Goal: Book appointment/travel/reservation

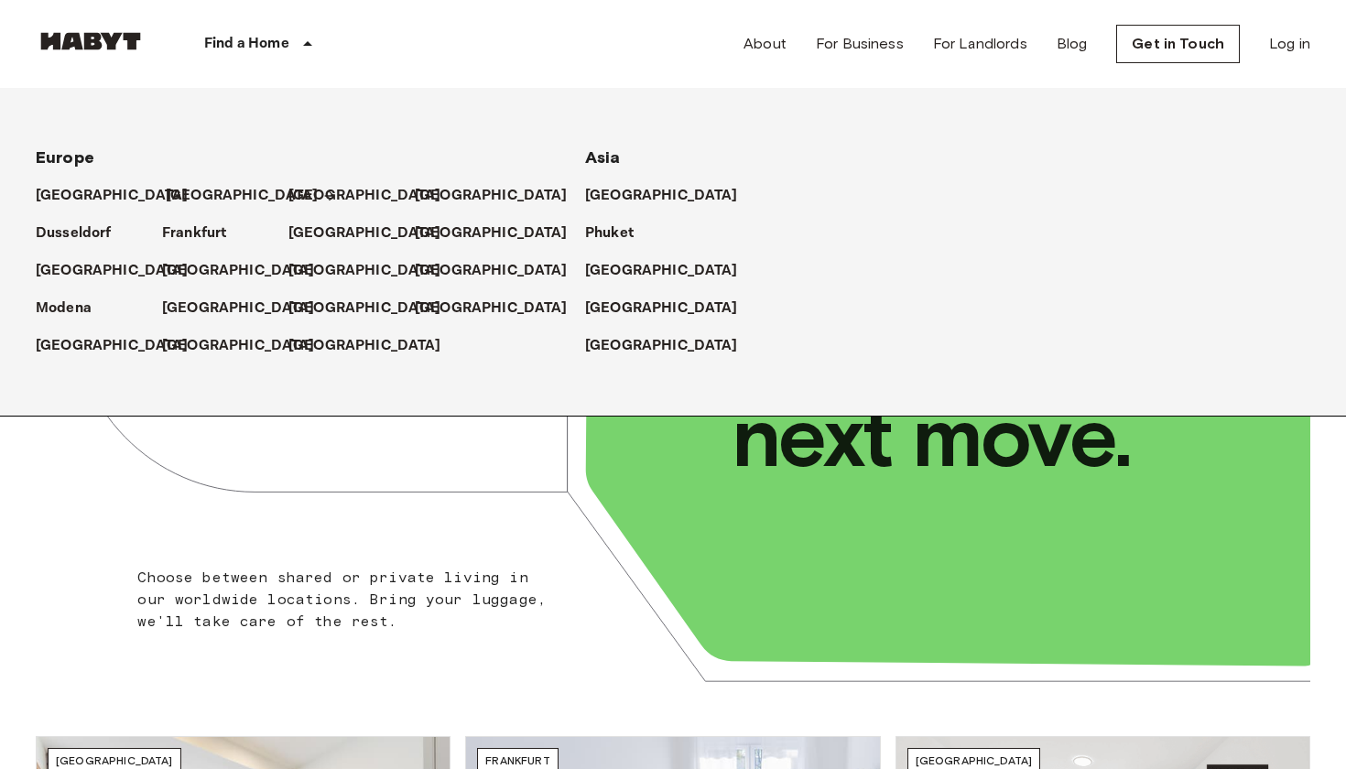
click at [177, 198] on p "[GEOGRAPHIC_DATA]" at bounding box center [242, 196] width 153 height 22
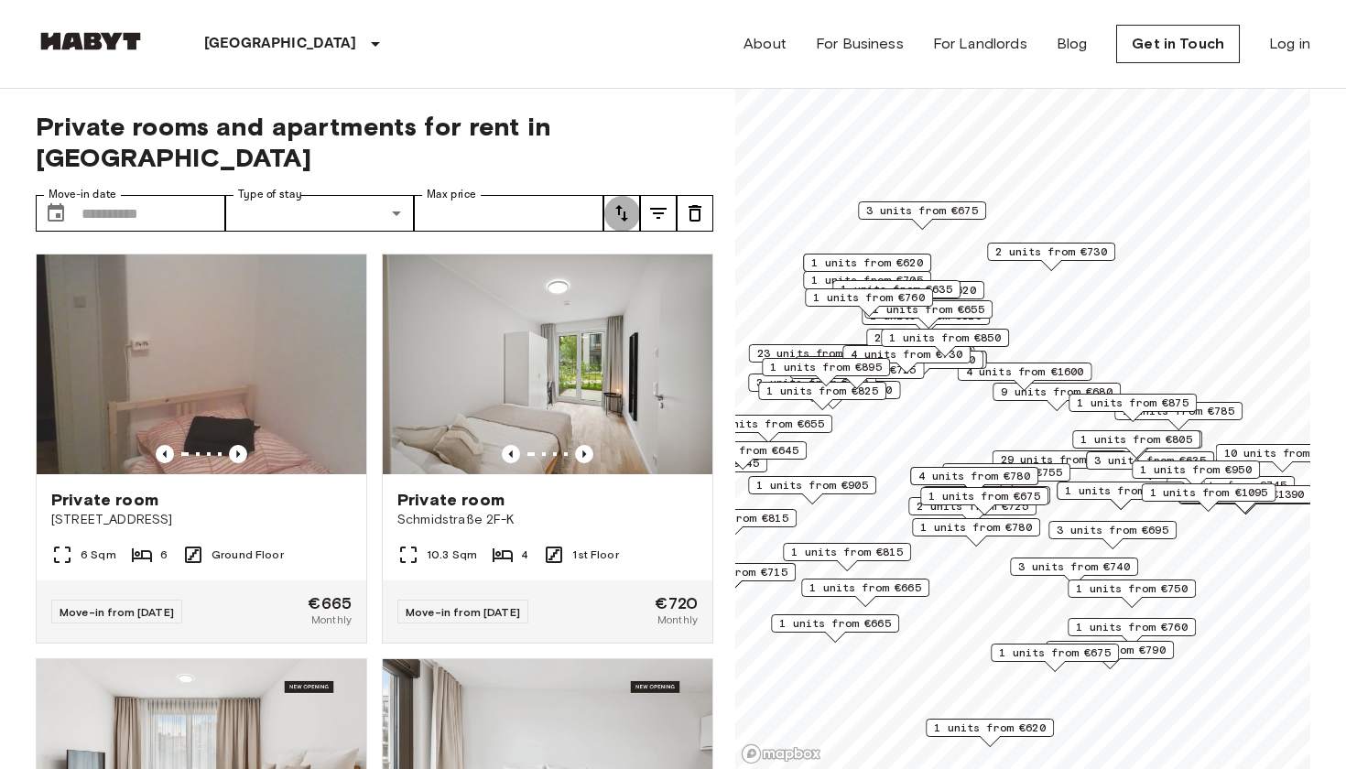
click at [608, 195] on button "tune" at bounding box center [621, 213] width 37 height 37
click at [638, 249] on li "Lowest price" at bounding box center [694, 249] width 183 height 33
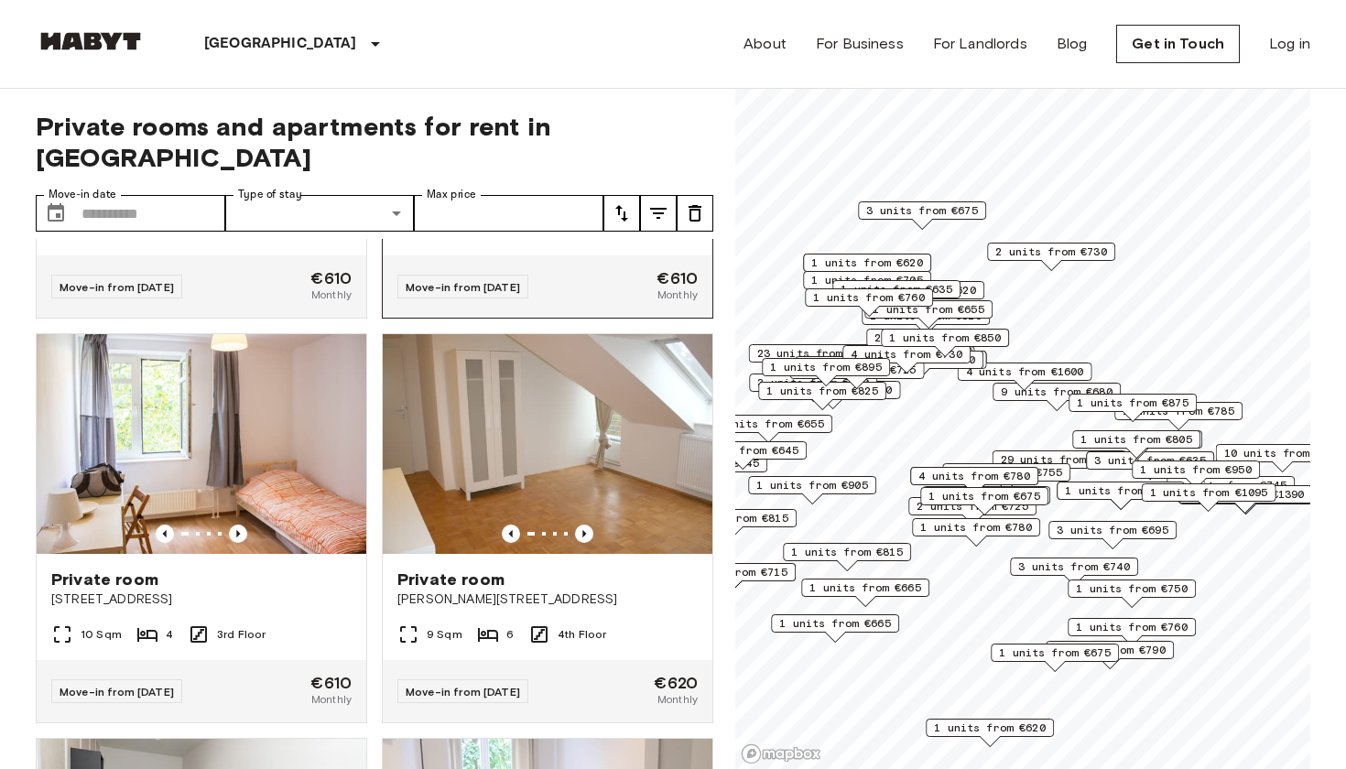
scroll to position [332, 0]
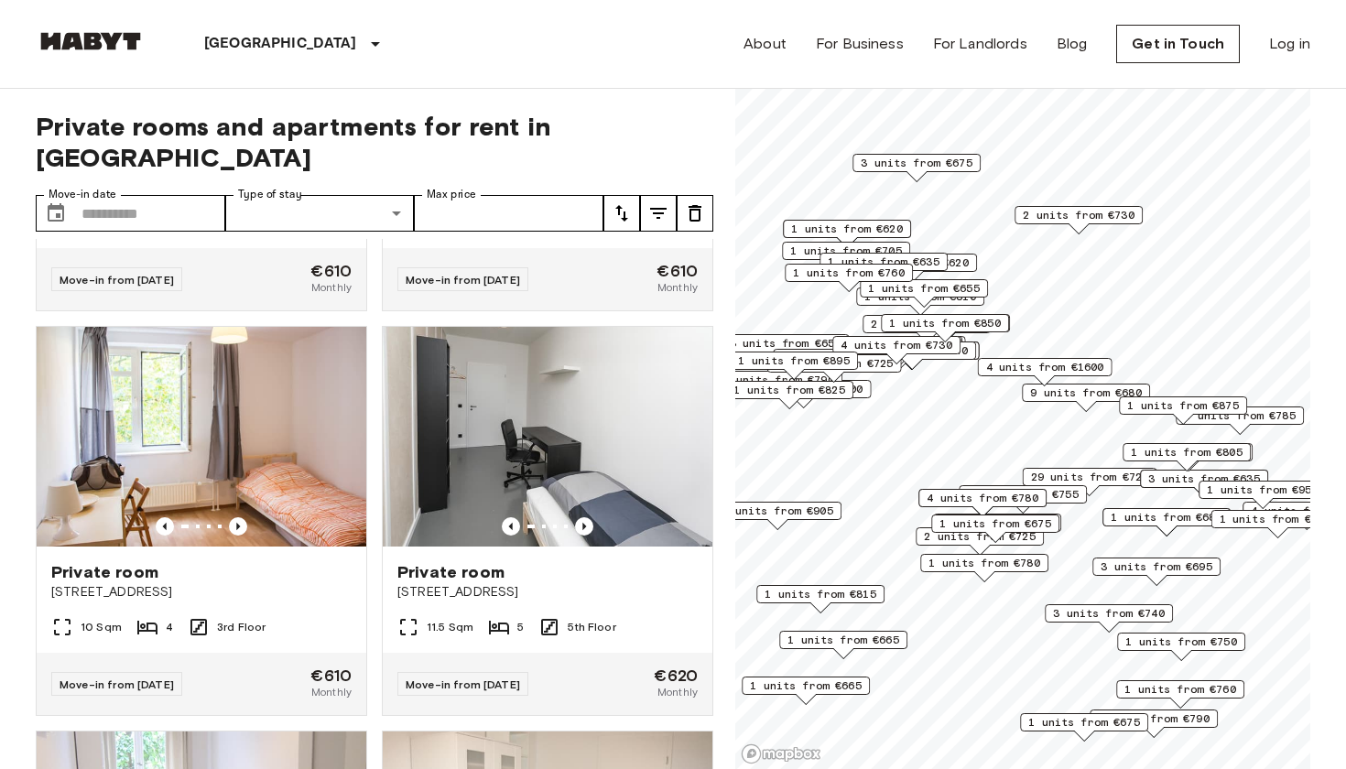
click at [1058, 522] on div "1 units from €675" at bounding box center [995, 524] width 128 height 18
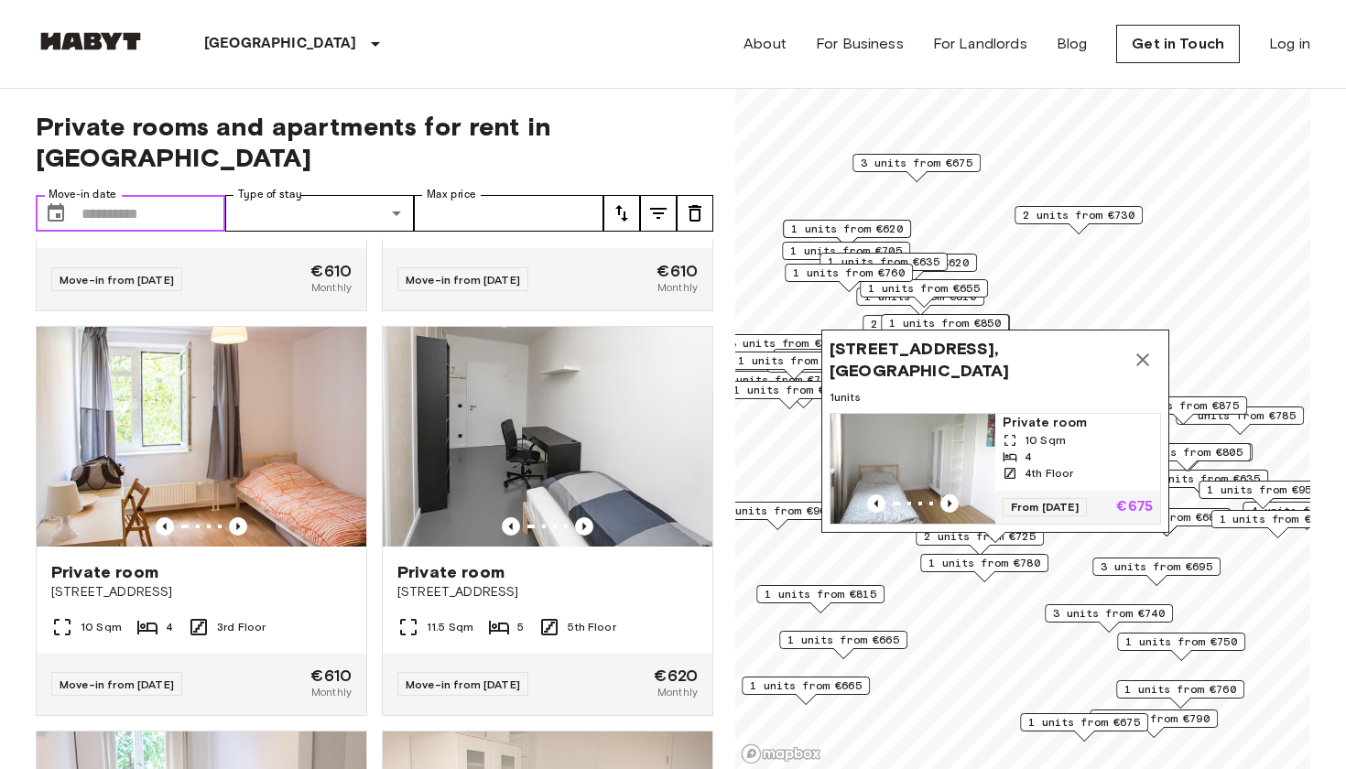
click at [188, 195] on input "Move-in date" at bounding box center [153, 213] width 144 height 37
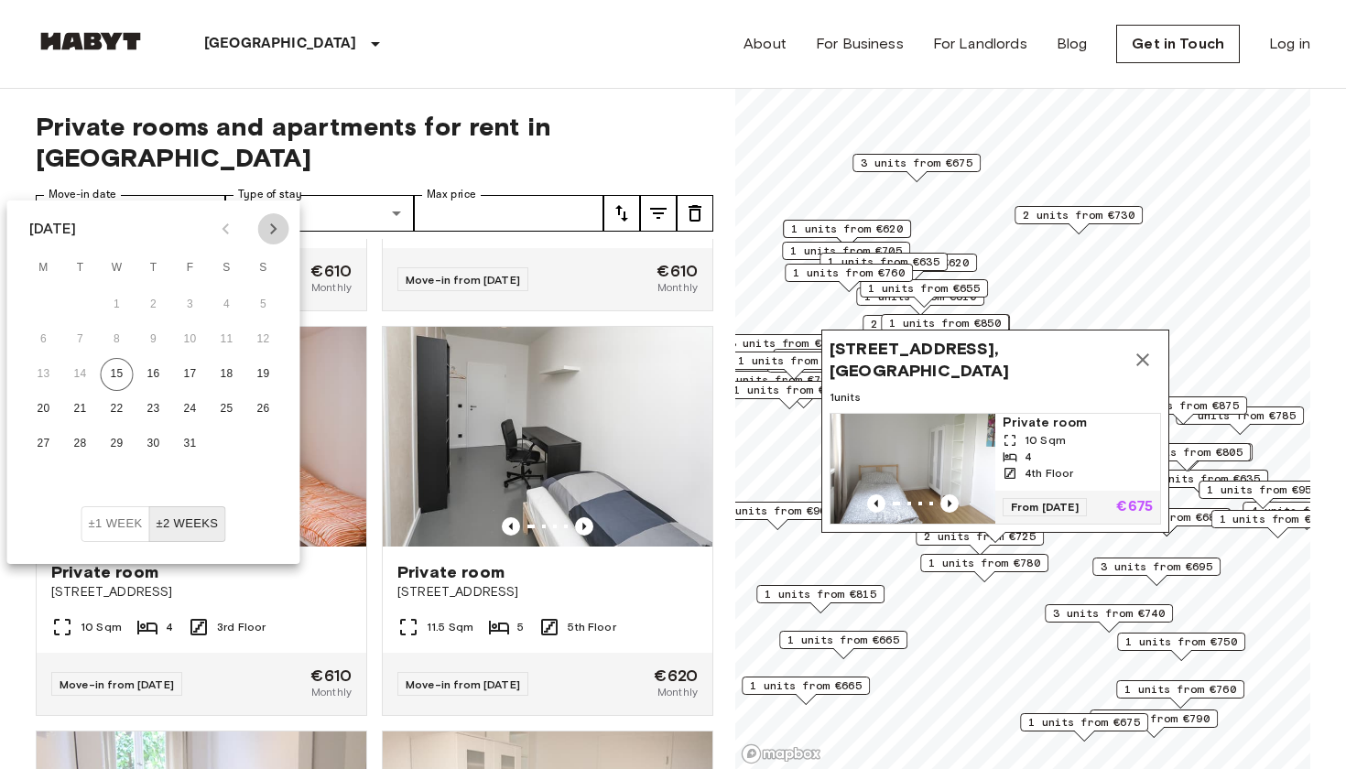
click at [277, 225] on icon "Next month" at bounding box center [274, 229] width 22 height 22
click at [223, 364] on button "15" at bounding box center [227, 374] width 33 height 33
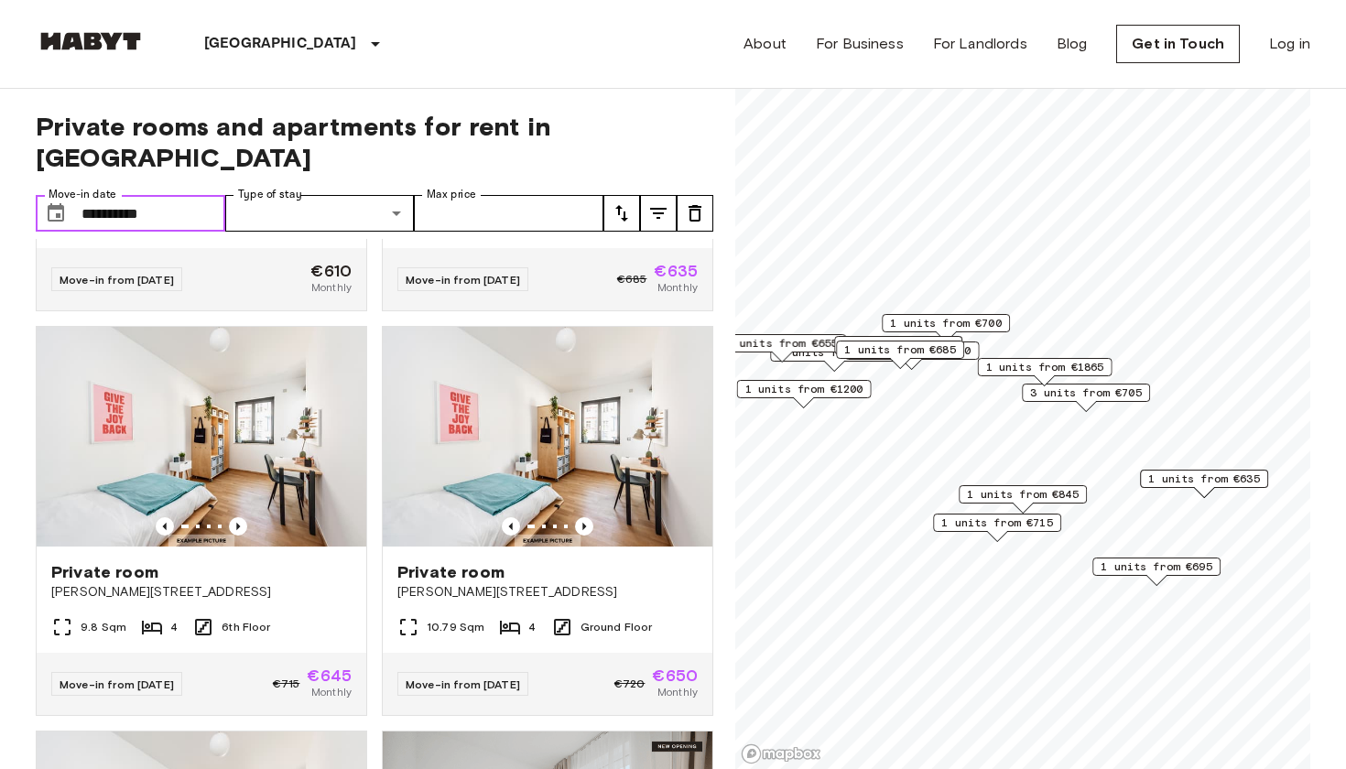
type input "**********"
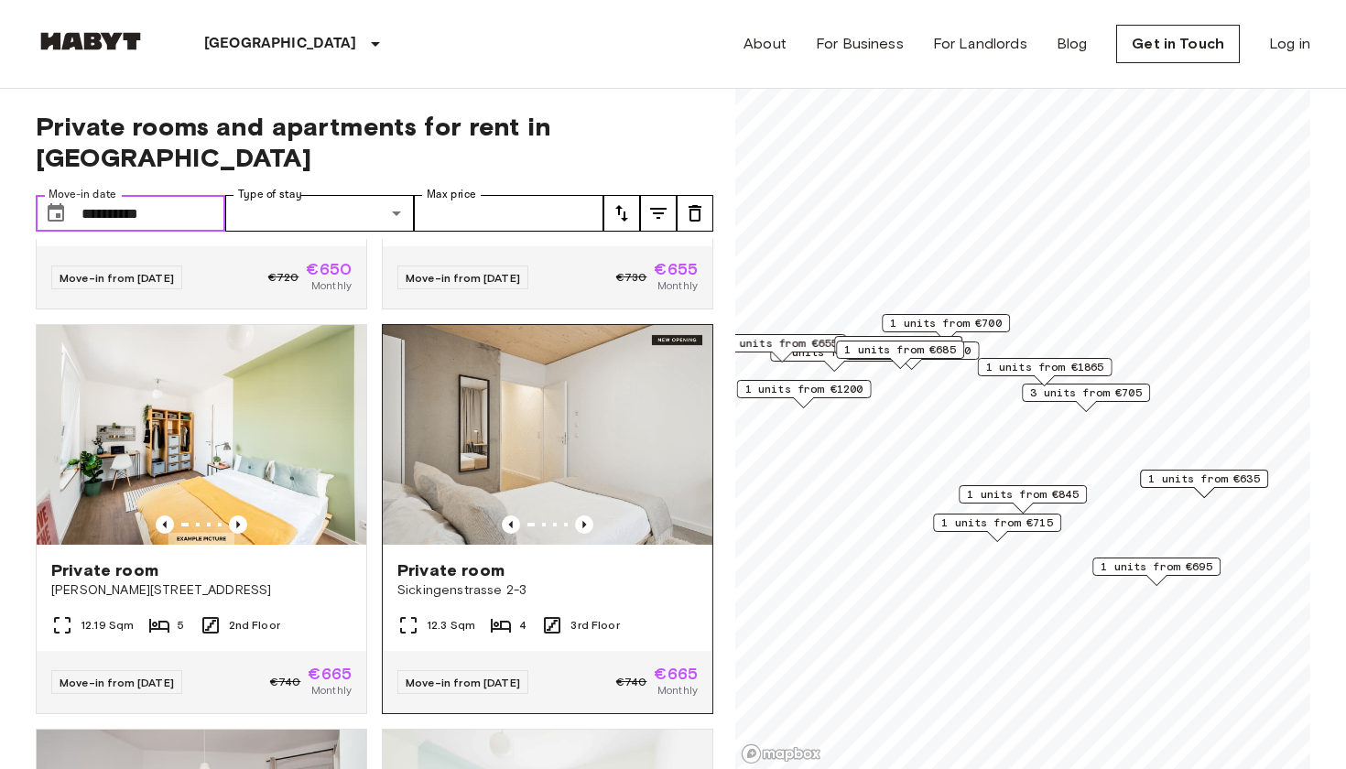
scroll to position [1148, 0]
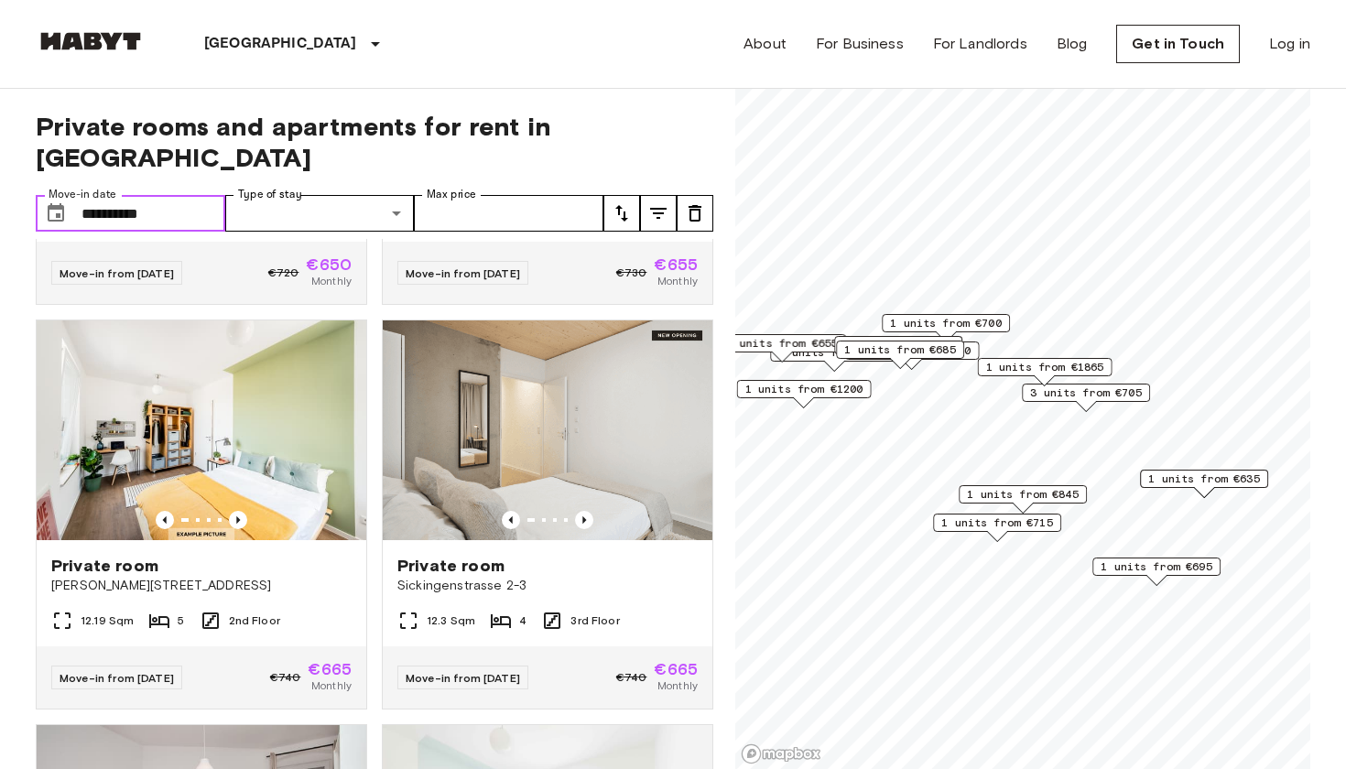
click at [1201, 487] on div "Map marker" at bounding box center [1204, 492] width 20 height 10
click at [1222, 483] on span "1 units from €635" at bounding box center [1204, 479] width 112 height 16
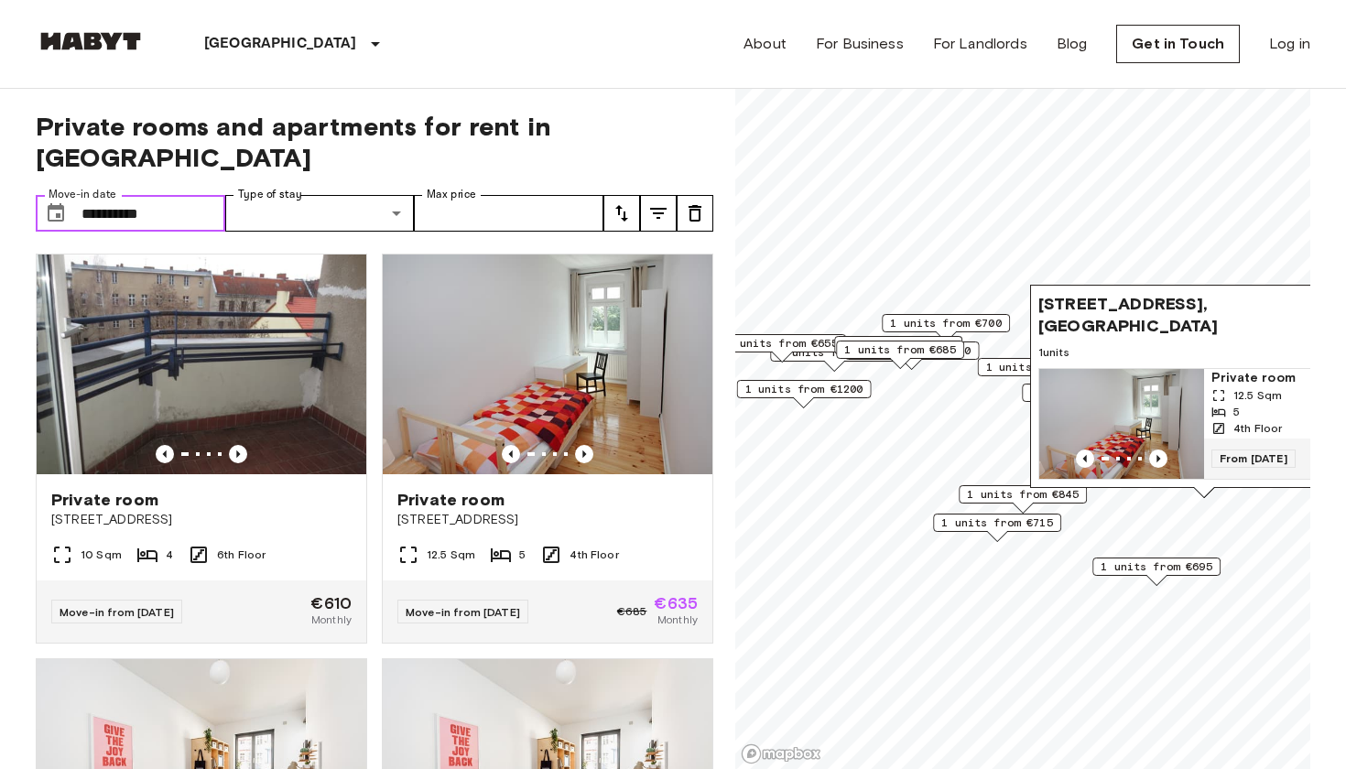
scroll to position [0, 0]
click at [616, 380] on img at bounding box center [548, 365] width 330 height 220
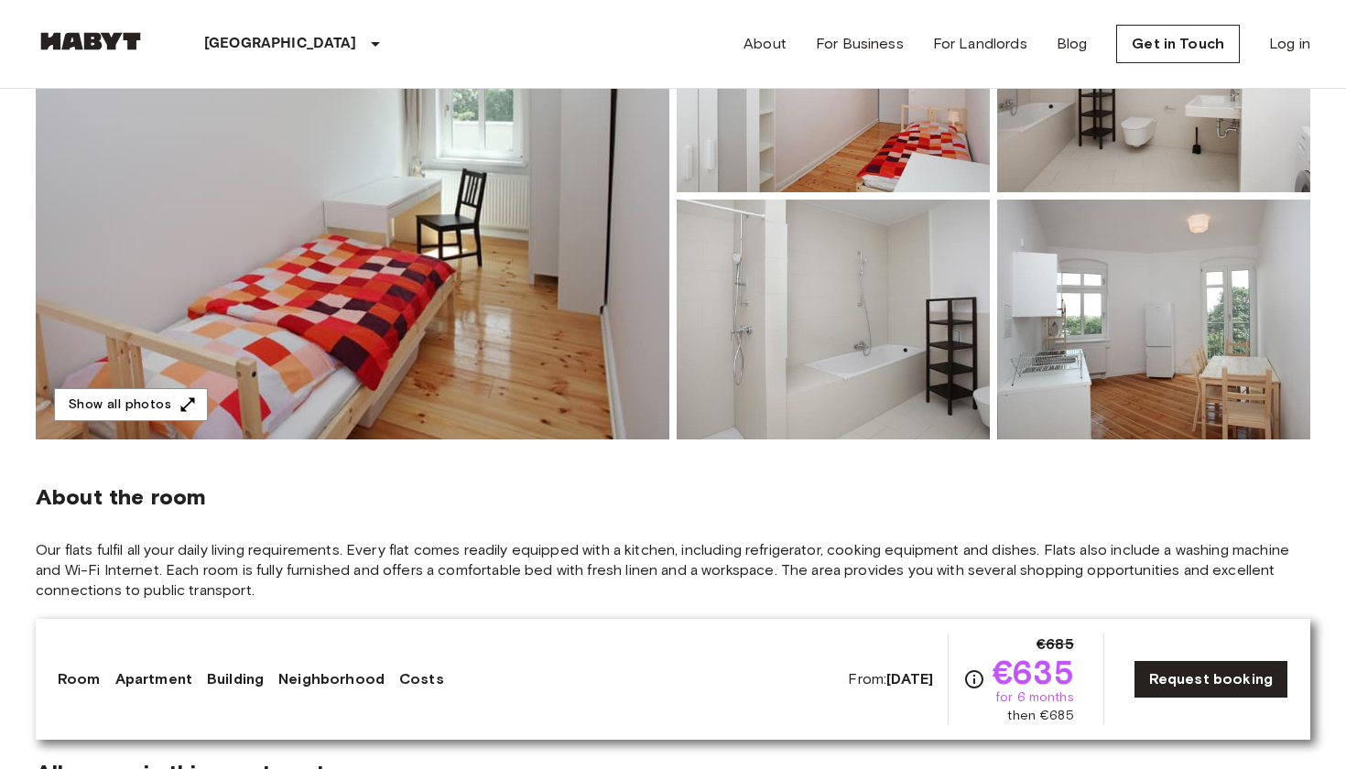
scroll to position [303, 0]
click at [1066, 384] on img at bounding box center [1153, 320] width 313 height 240
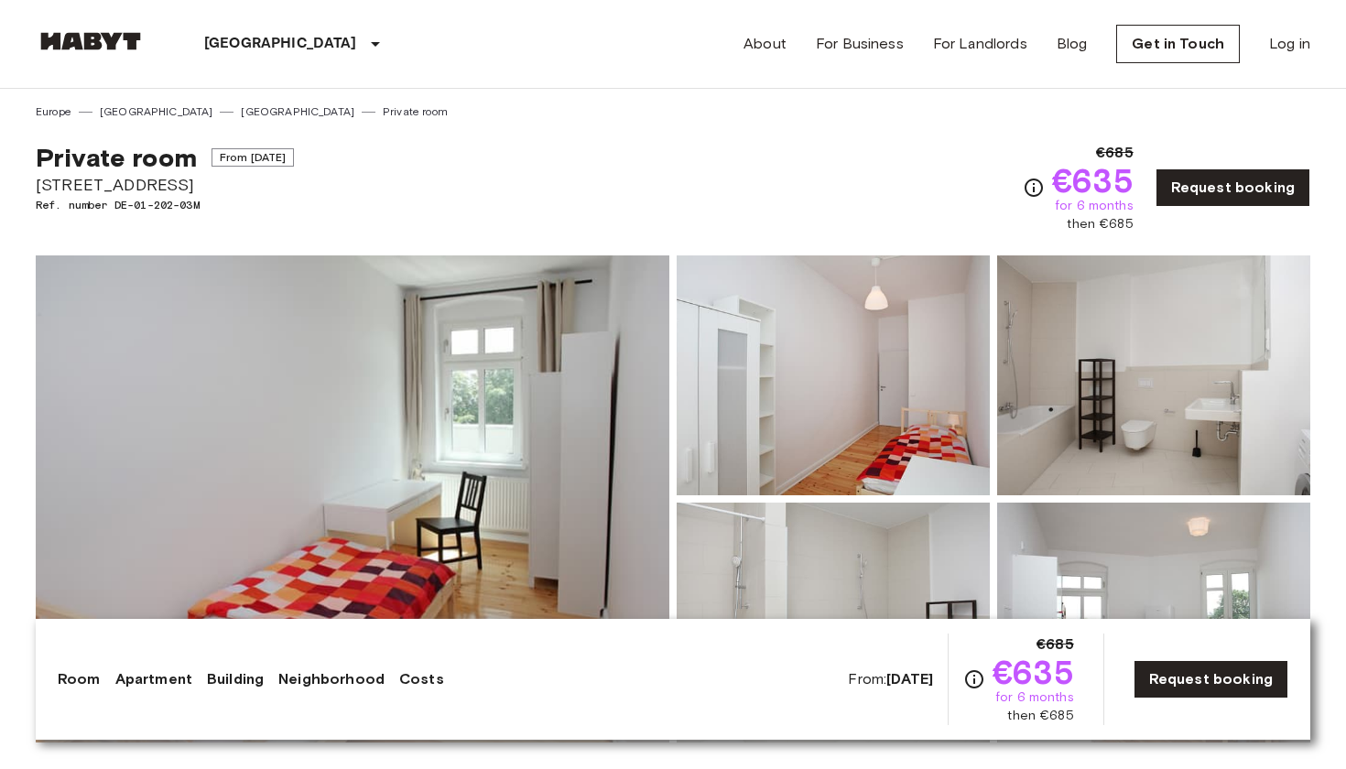
scroll to position [0, 0]
click at [241, 111] on link "[GEOGRAPHIC_DATA]" at bounding box center [298, 111] width 114 height 16
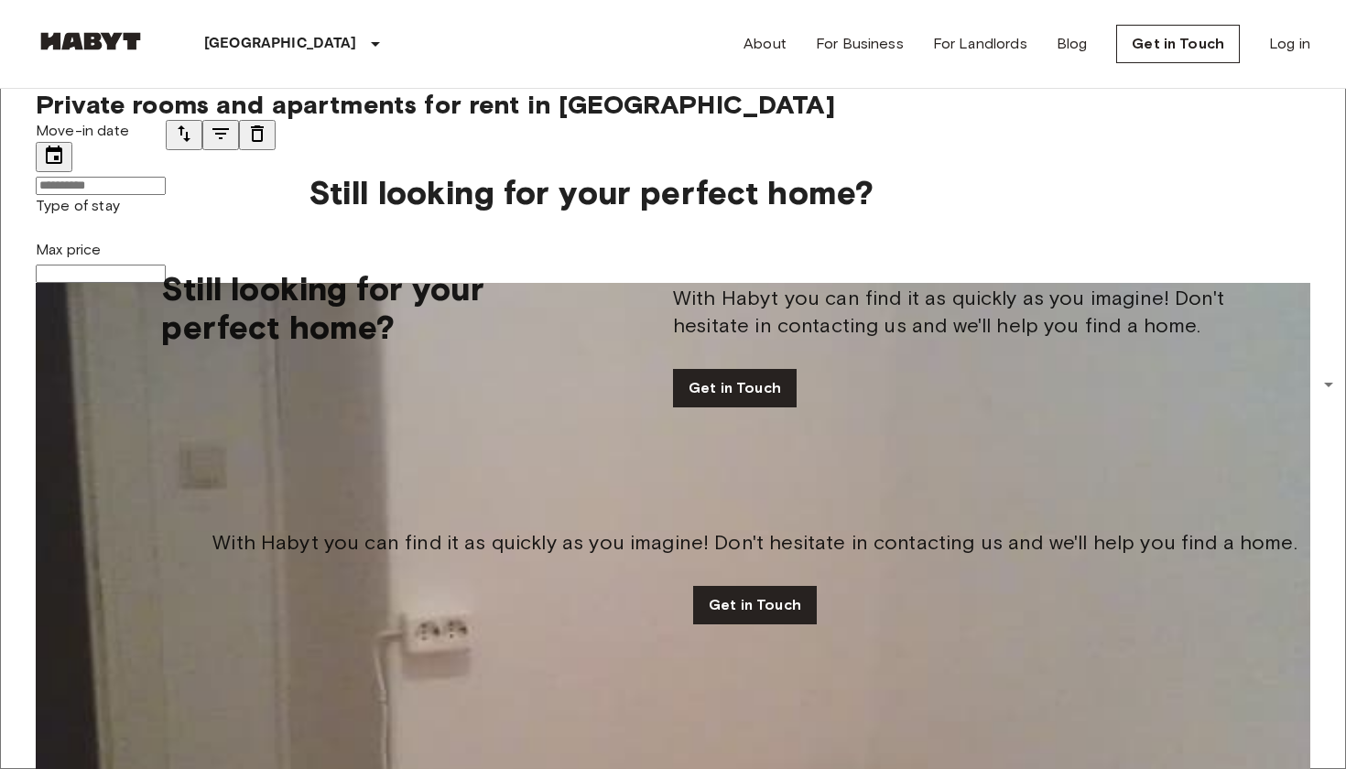
scroll to position [4868, 0]
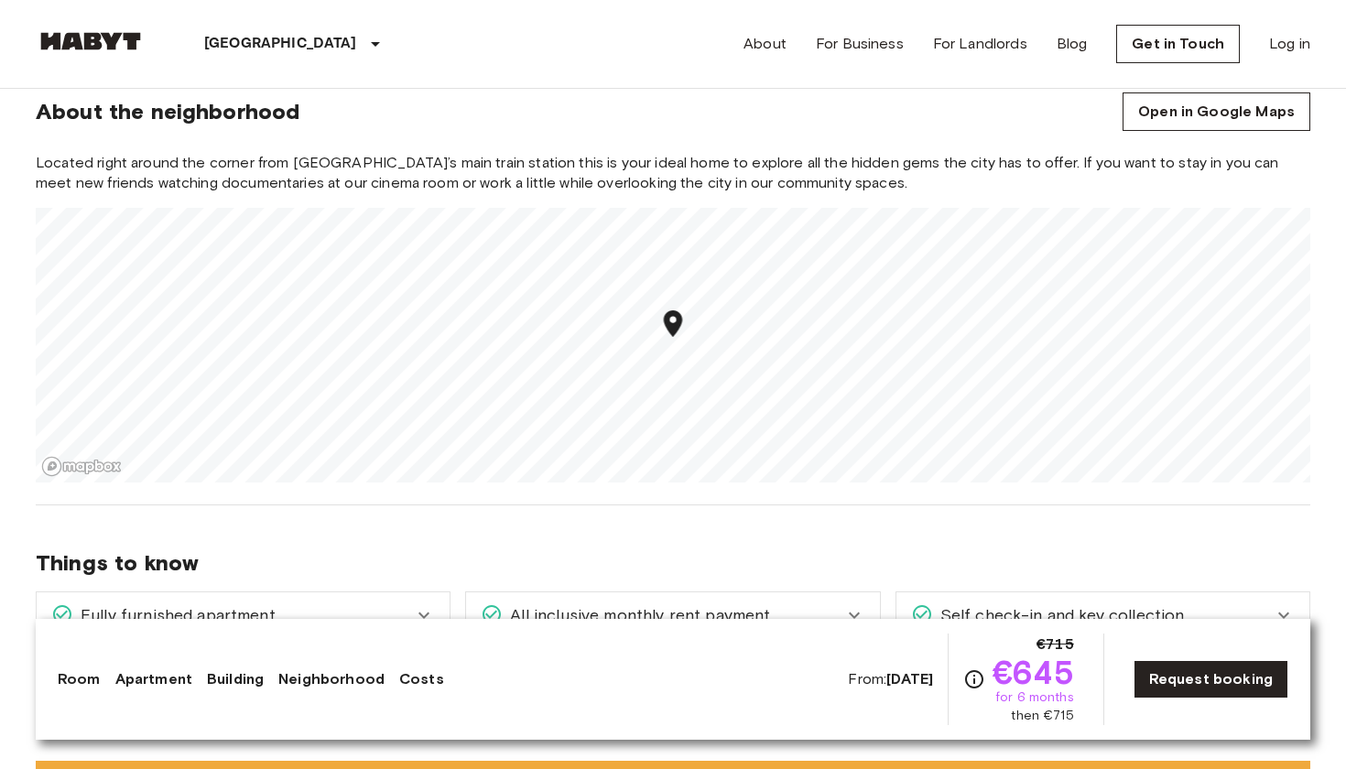
scroll to position [1992, 0]
